Goal: Information Seeking & Learning: Learn about a topic

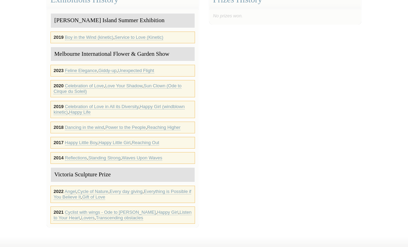
scroll to position [511, 0]
click at [78, 210] on link "Cyclist with wings - Ode to [PERSON_NAME]" at bounding box center [110, 213] width 91 height 6
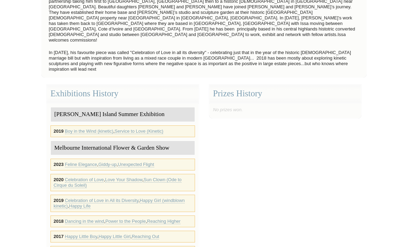
scroll to position [417, 0]
click at [58, 125] on div "2019 Boy in the Wind (kinetic) , Service to Love (Kinetic)" at bounding box center [123, 131] width 145 height 12
click at [85, 107] on div "[PERSON_NAME] Island Summer Exhibition" at bounding box center [123, 114] width 144 height 14
click at [94, 107] on div "[PERSON_NAME] Island Summer Exhibition" at bounding box center [123, 114] width 144 height 14
click at [98, 128] on link "Boy in the Wind (kinetic)" at bounding box center [89, 131] width 48 height 6
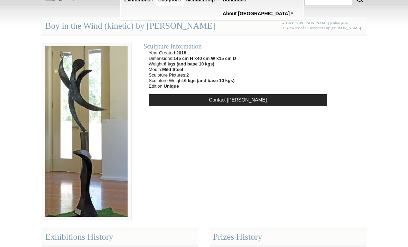
scroll to position [31, 0]
click at [357, 30] on link "View list of all sculptures by Issa Ouattara" at bounding box center [324, 28] width 75 height 4
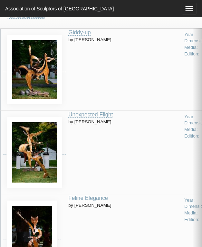
scroll to position [41, 0]
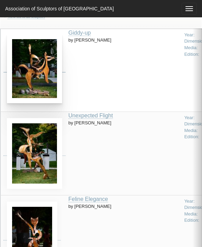
click at [39, 84] on img at bounding box center [34, 68] width 55 height 69
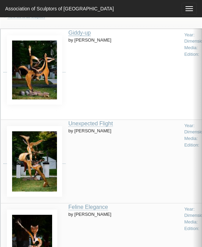
click at [89, 36] on link "Giddy-up" at bounding box center [80, 33] width 22 height 6
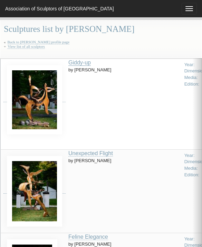
click at [87, 64] on link "Giddy-up" at bounding box center [80, 63] width 22 height 6
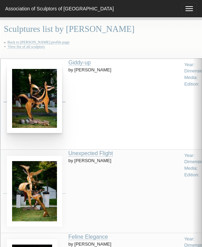
click at [38, 96] on img at bounding box center [34, 98] width 55 height 69
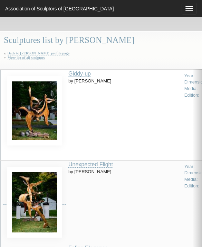
click at [88, 74] on link "Giddy-up" at bounding box center [80, 74] width 22 height 6
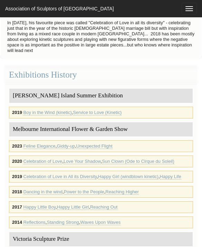
scroll to position [658, 0]
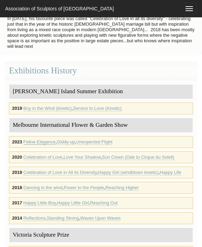
click at [45, 139] on link "Feline Elegance" at bounding box center [40, 142] width 32 height 6
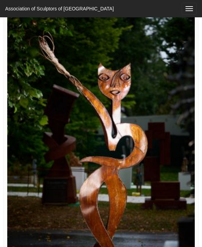
scroll to position [79, 0]
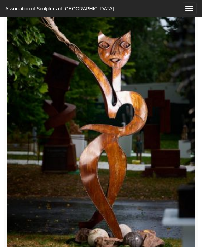
click at [164, 173] on img at bounding box center [101, 121] width 196 height 296
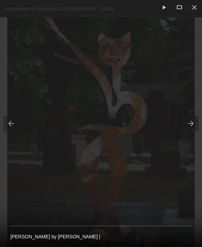
scroll to position [111, 0]
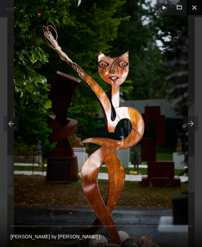
click at [199, 8] on button at bounding box center [194, 7] width 15 height 15
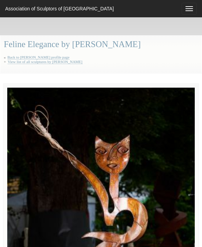
scroll to position [134, 0]
